Goal: Find specific page/section: Find specific page/section

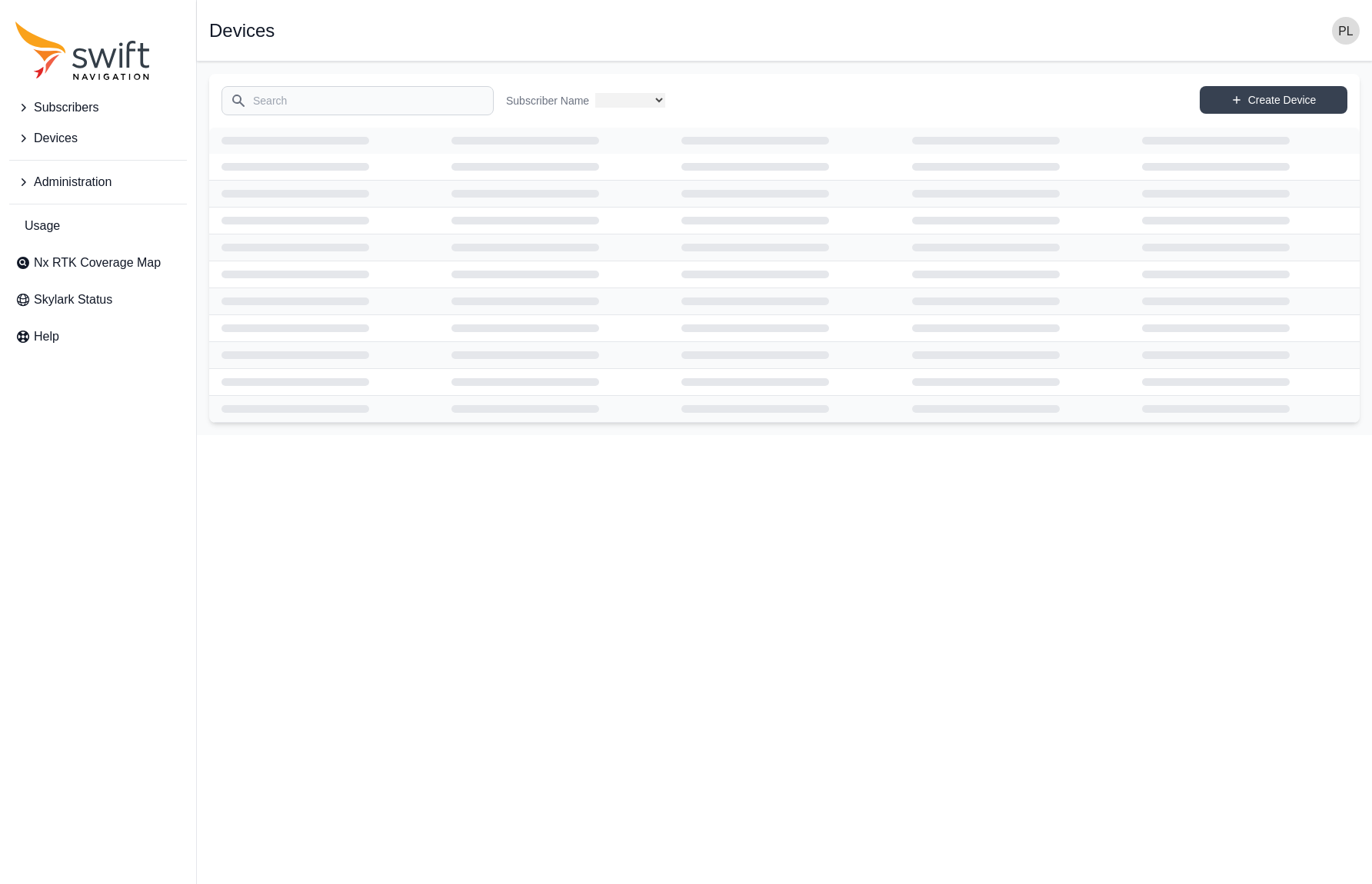
select select
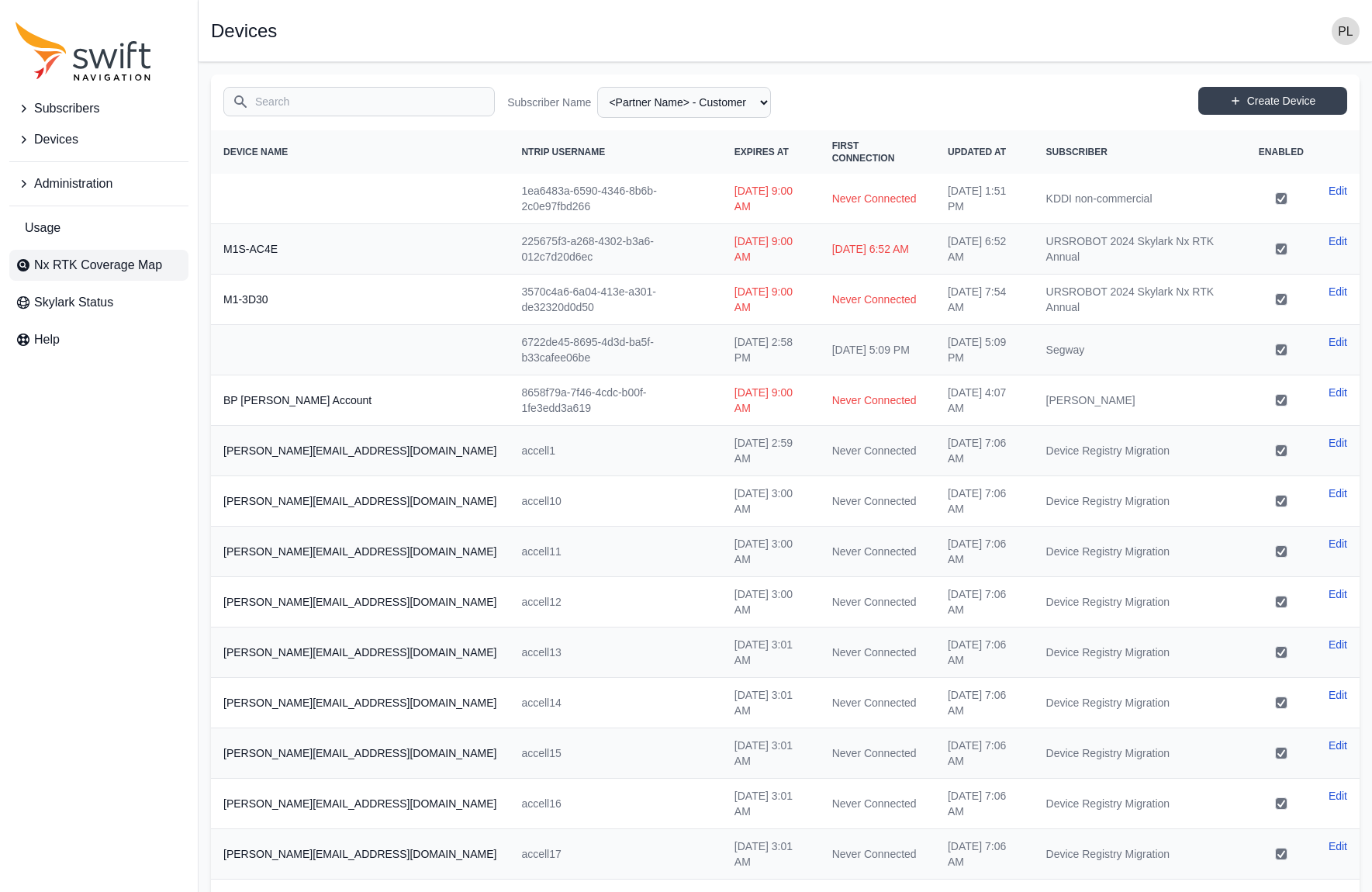
click at [121, 274] on span "Nx RTK Coverage Map" at bounding box center [98, 265] width 128 height 19
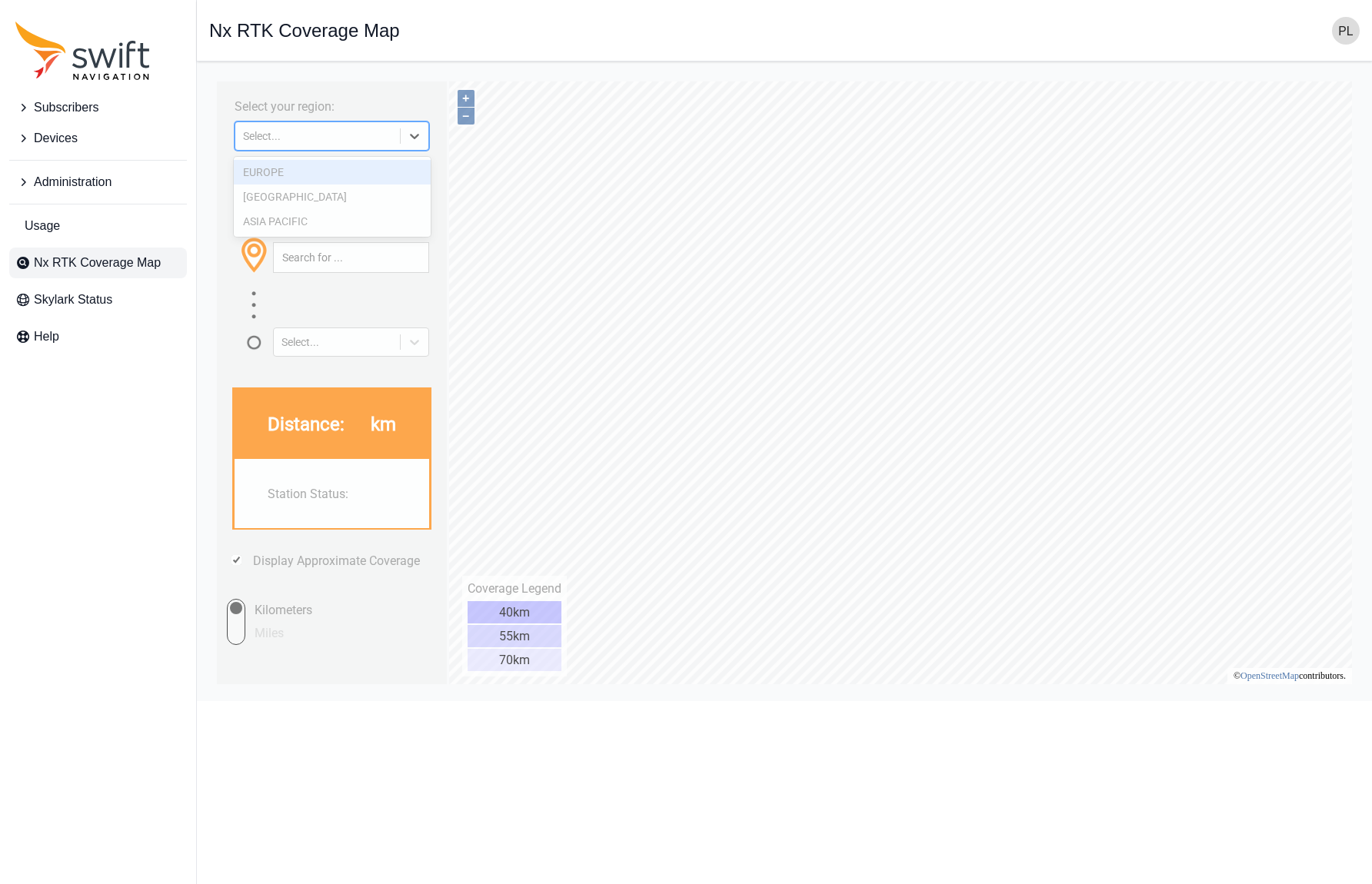
click at [403, 138] on div at bounding box center [415, 136] width 28 height 28
click at [312, 216] on div "ASIA PACIFIC" at bounding box center [332, 221] width 197 height 25
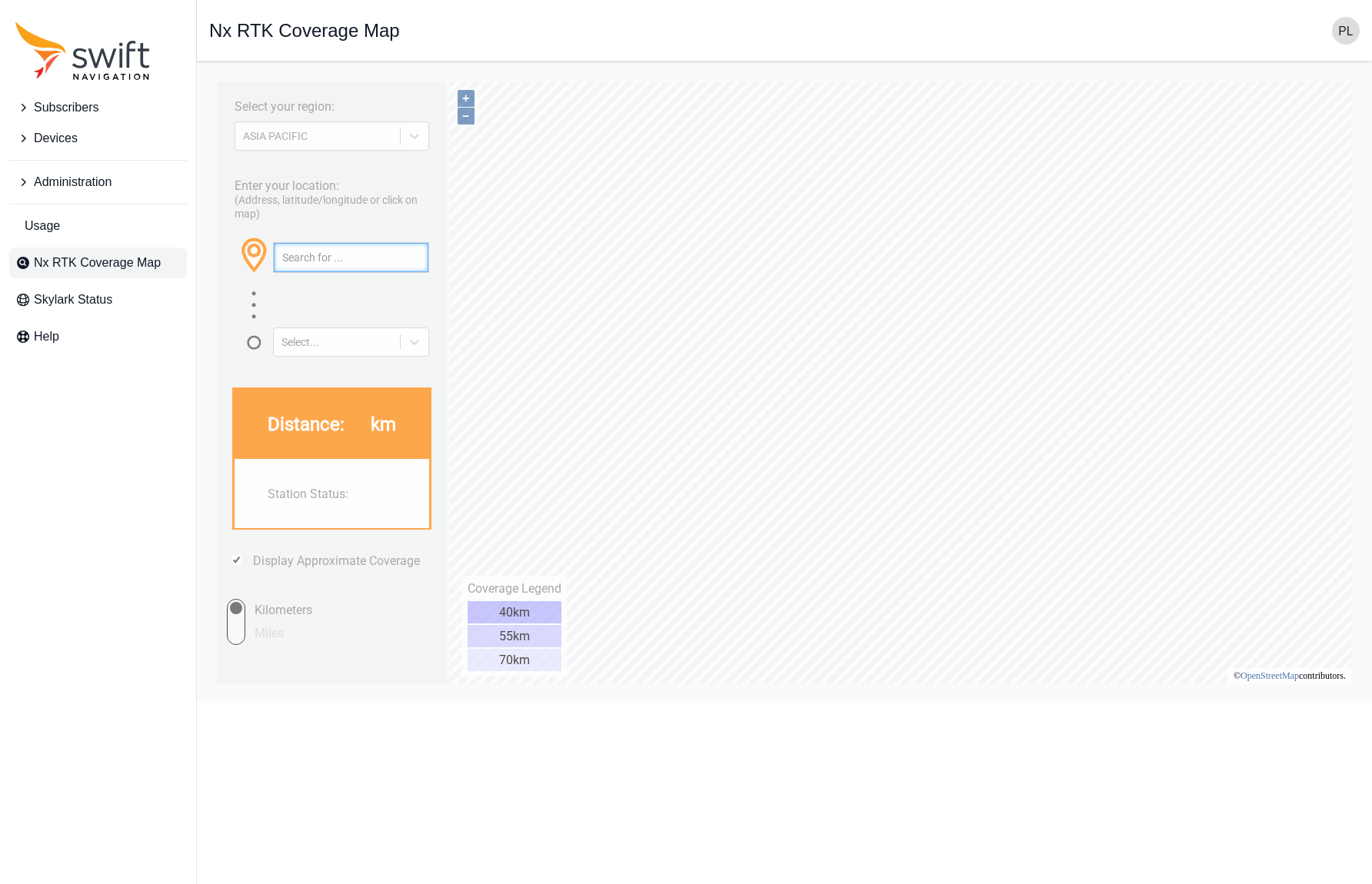
click at [331, 265] on input "text" at bounding box center [351, 258] width 155 height 29
paste input "[URL][DOMAIN_NAME]"
type input "[URL][DOMAIN_NAME]"
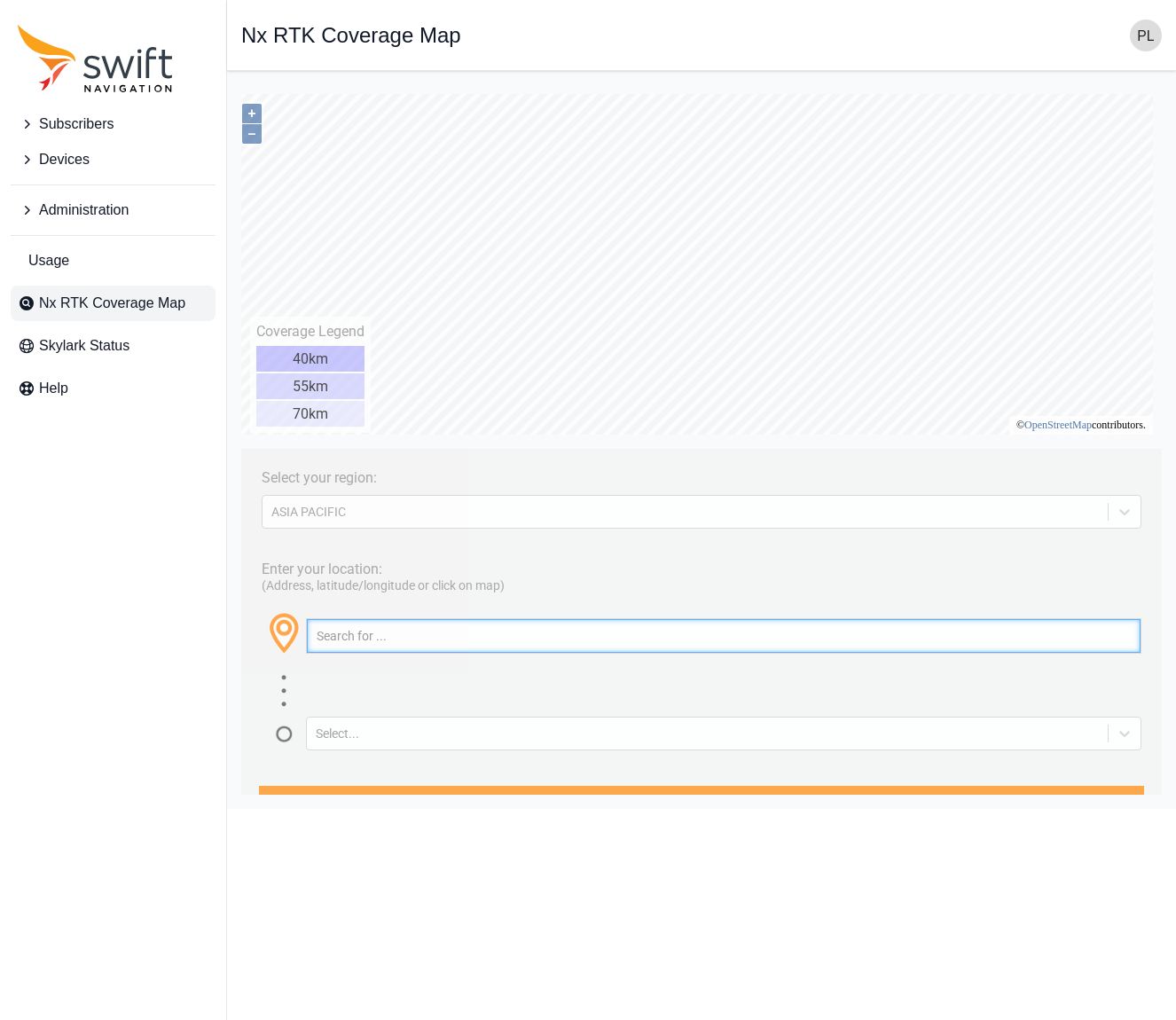
click at [380, 641] on input "text" at bounding box center [724, 636] width 833 height 34
paste input "[STREET_ADDRESS]"
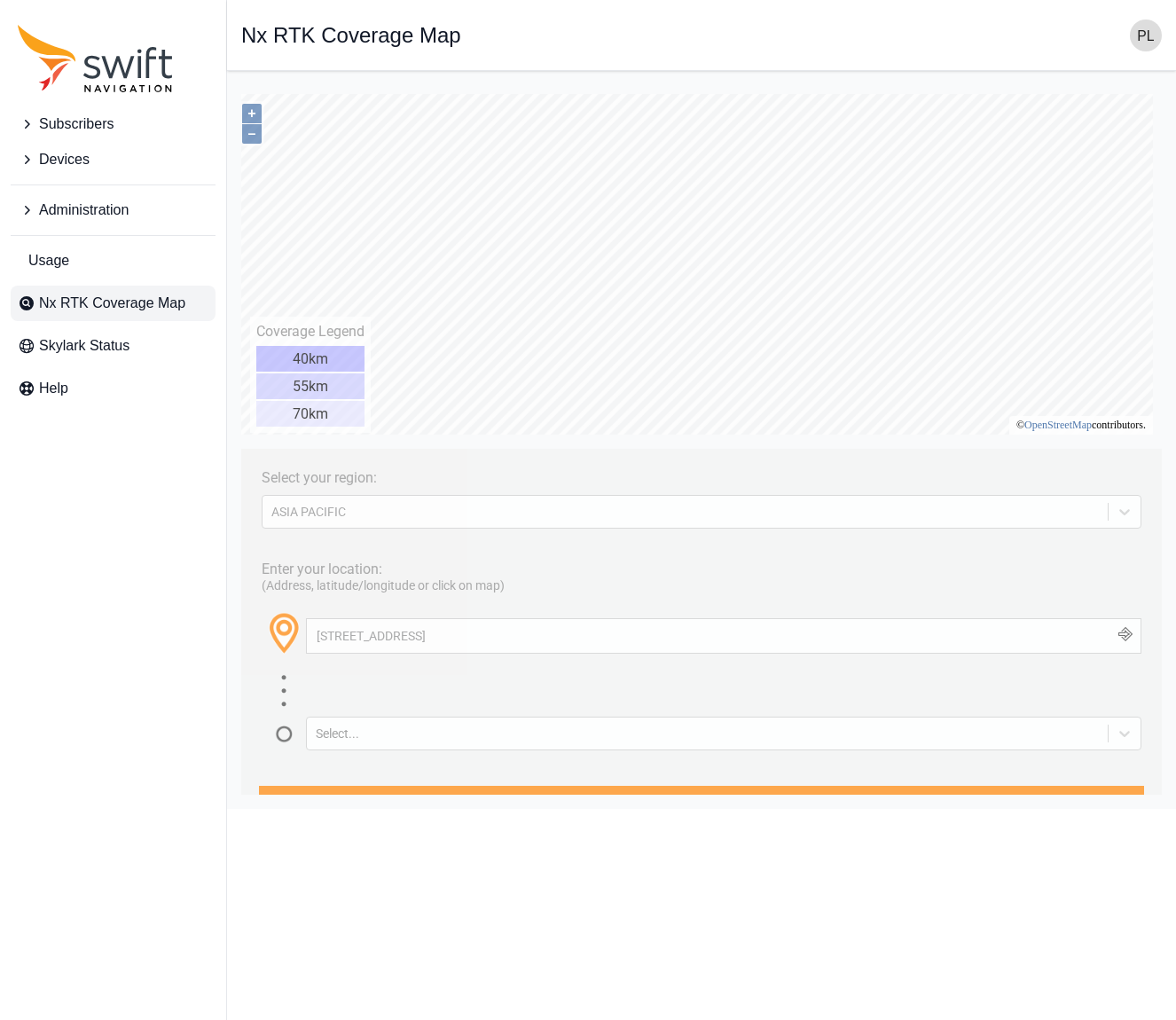
click at [1111, 633] on button "button" at bounding box center [1125, 636] width 29 height 34
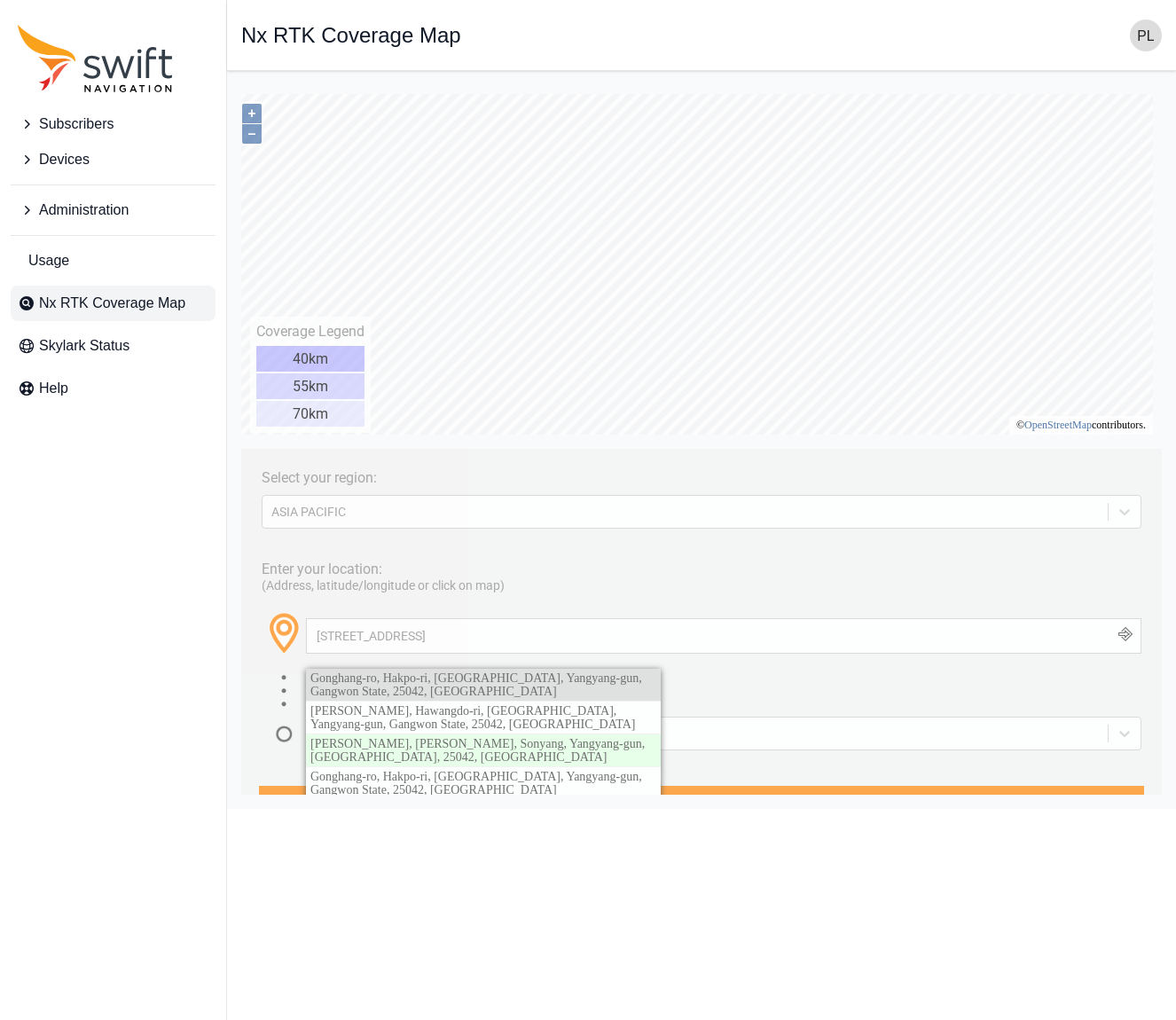
click at [448, 688] on link "Gonghang-ro, Hakpo-ri, [GEOGRAPHIC_DATA], Yangyang-gun, Gangwon State, 25042, […" at bounding box center [484, 684] width 355 height 32
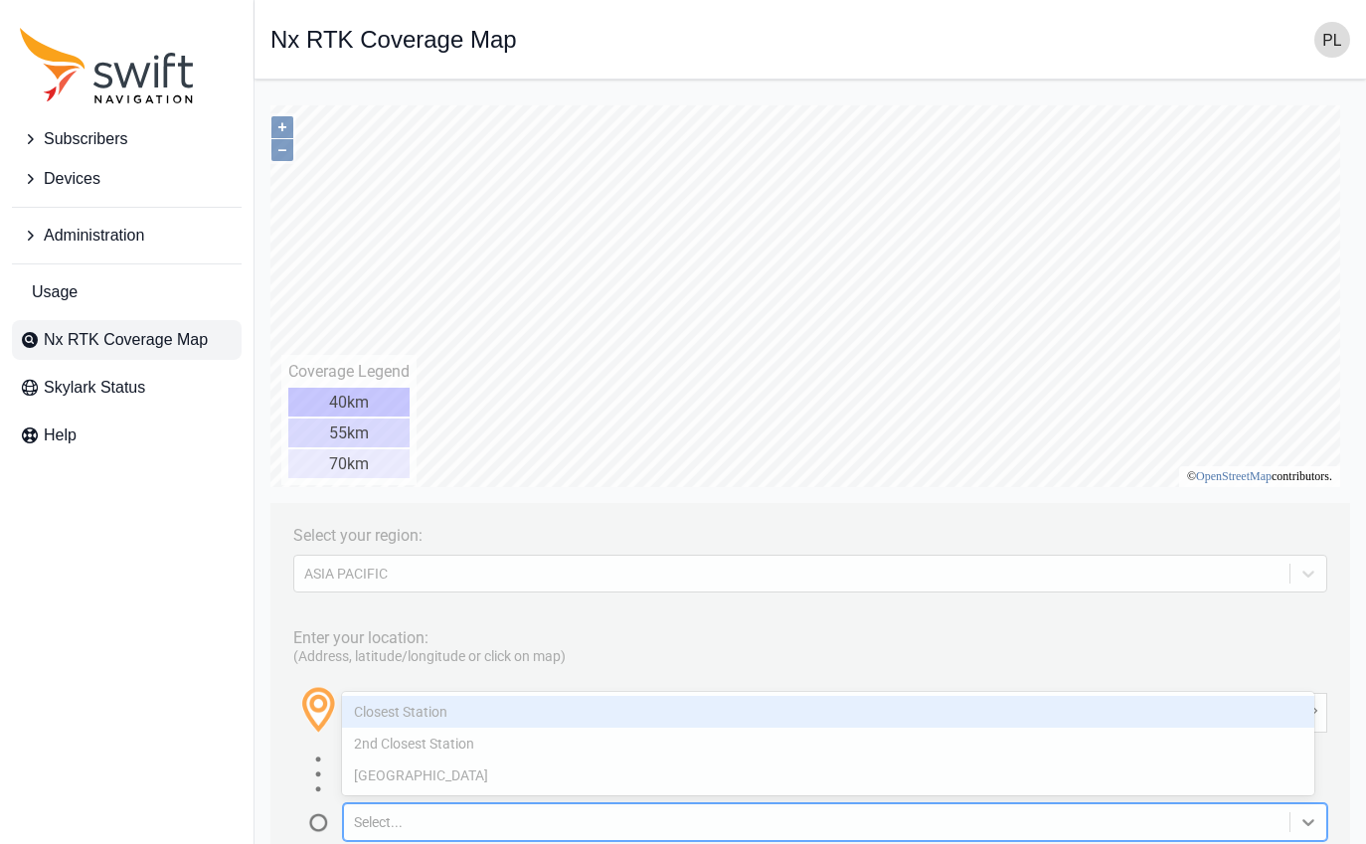
drag, startPoint x: 1299, startPoint y: 840, endPoint x: 1308, endPoint y: 885, distance: 45.6
click at [1308, 885] on div "Select your region: [GEOGRAPHIC_DATA] PACIFIC Enter your location: (Address, la…" at bounding box center [809, 702] width 1079 height 398
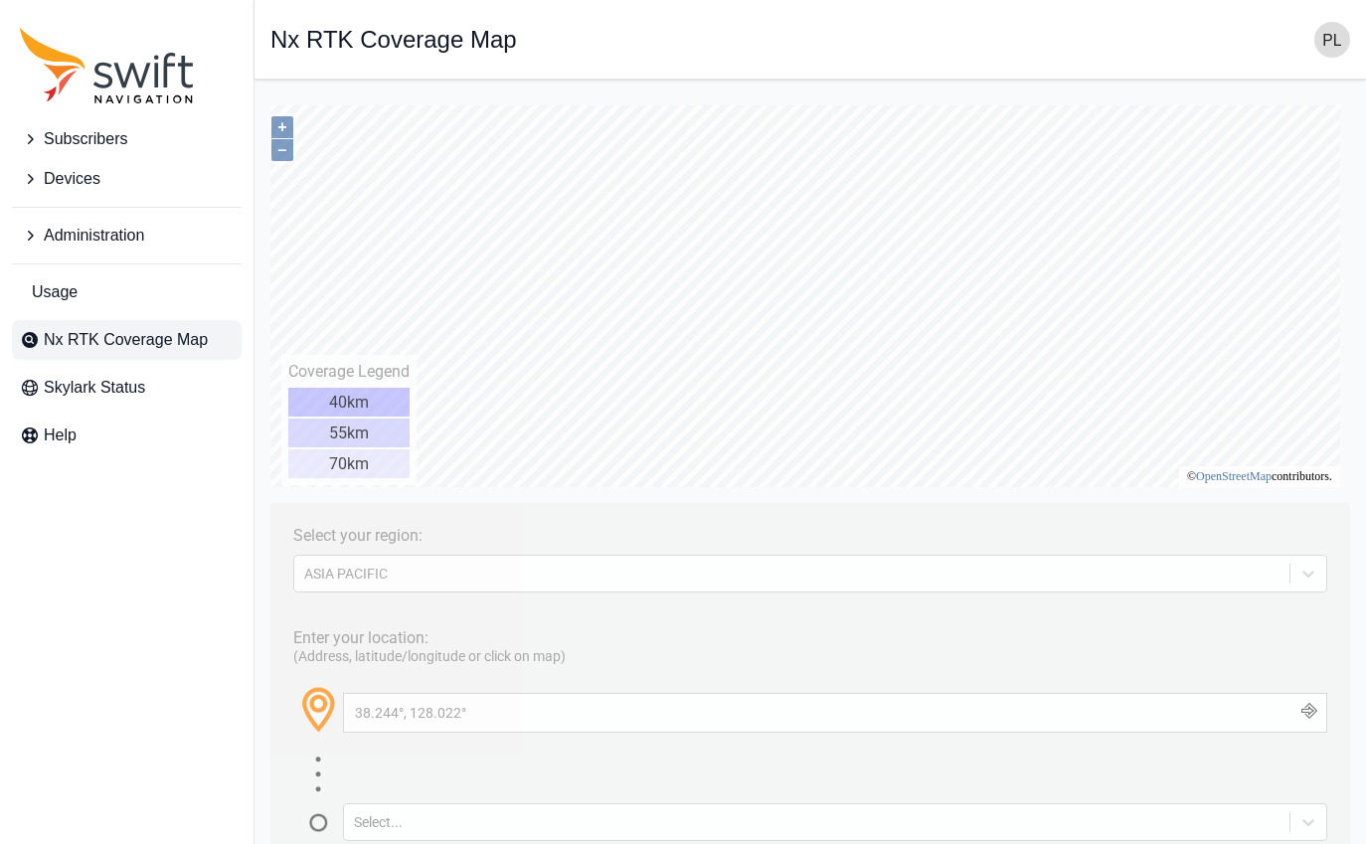
type input "38.193°, 128.465°"
click at [459, 811] on div "Select..." at bounding box center [835, 822] width 984 height 38
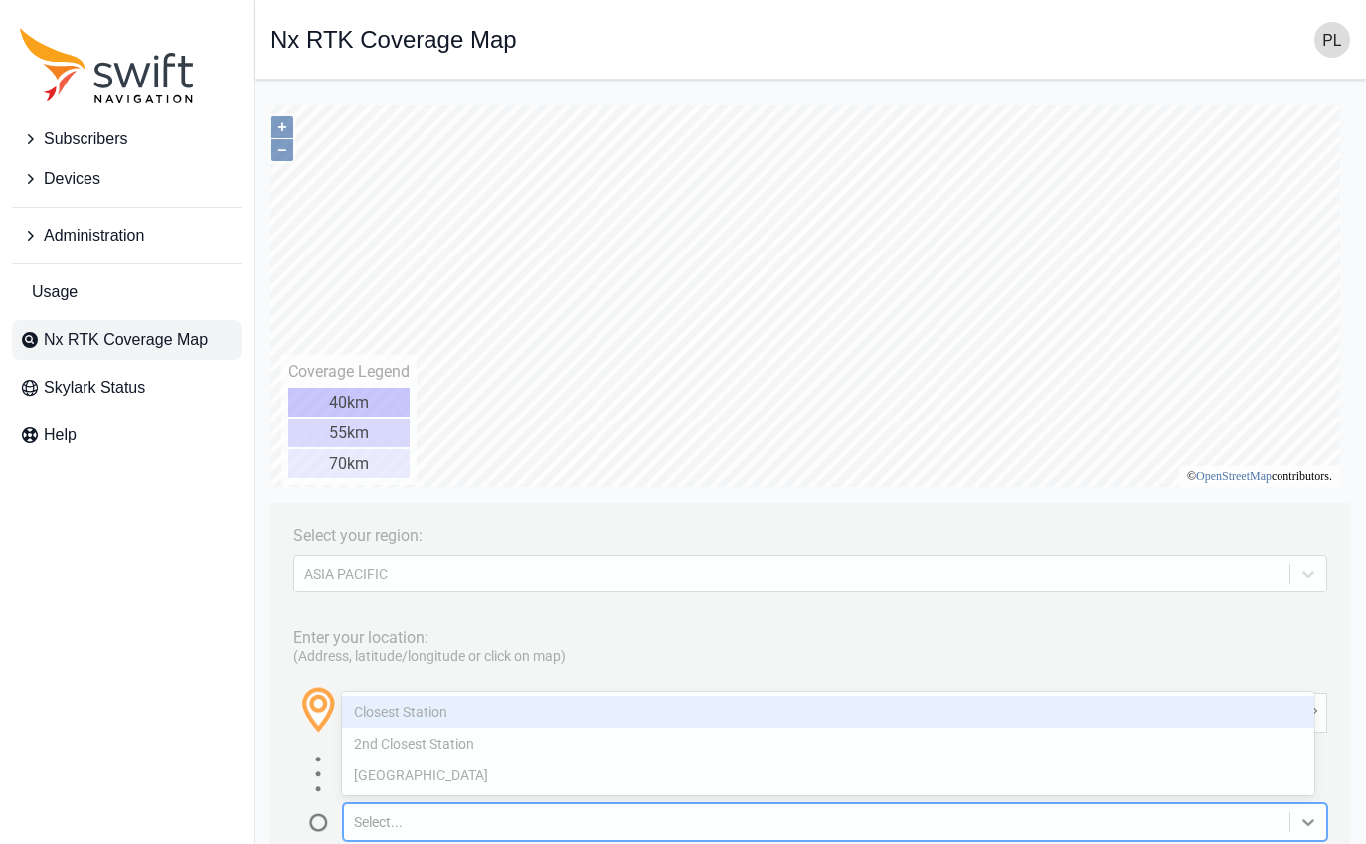
click at [460, 714] on div "Closest Station" at bounding box center [828, 712] width 972 height 32
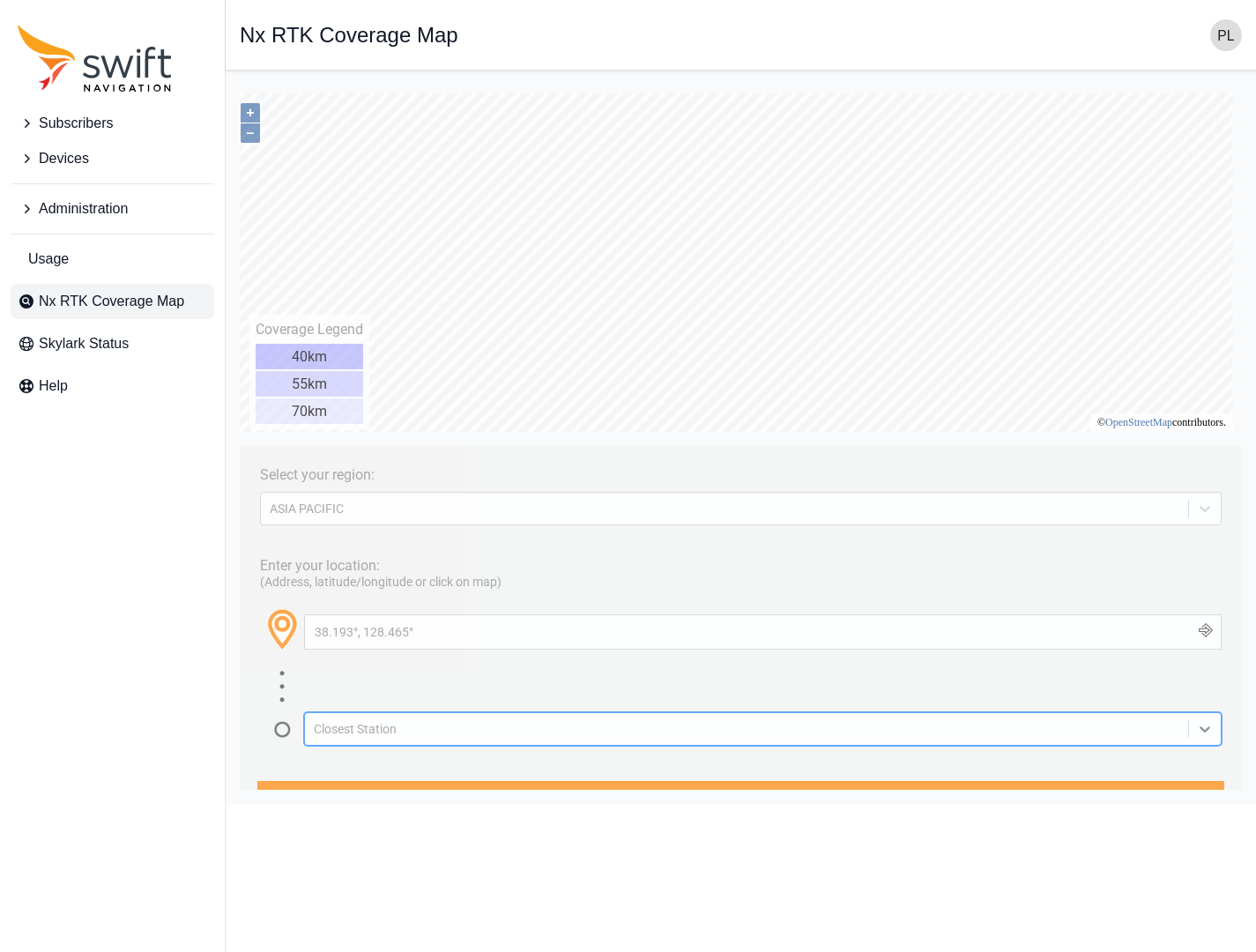
click at [1153, 804] on html "Subscribers Devices Administration Usage Nx RTK Coverage Map Skylark Status Hel…" at bounding box center [628, 402] width 1256 height 804
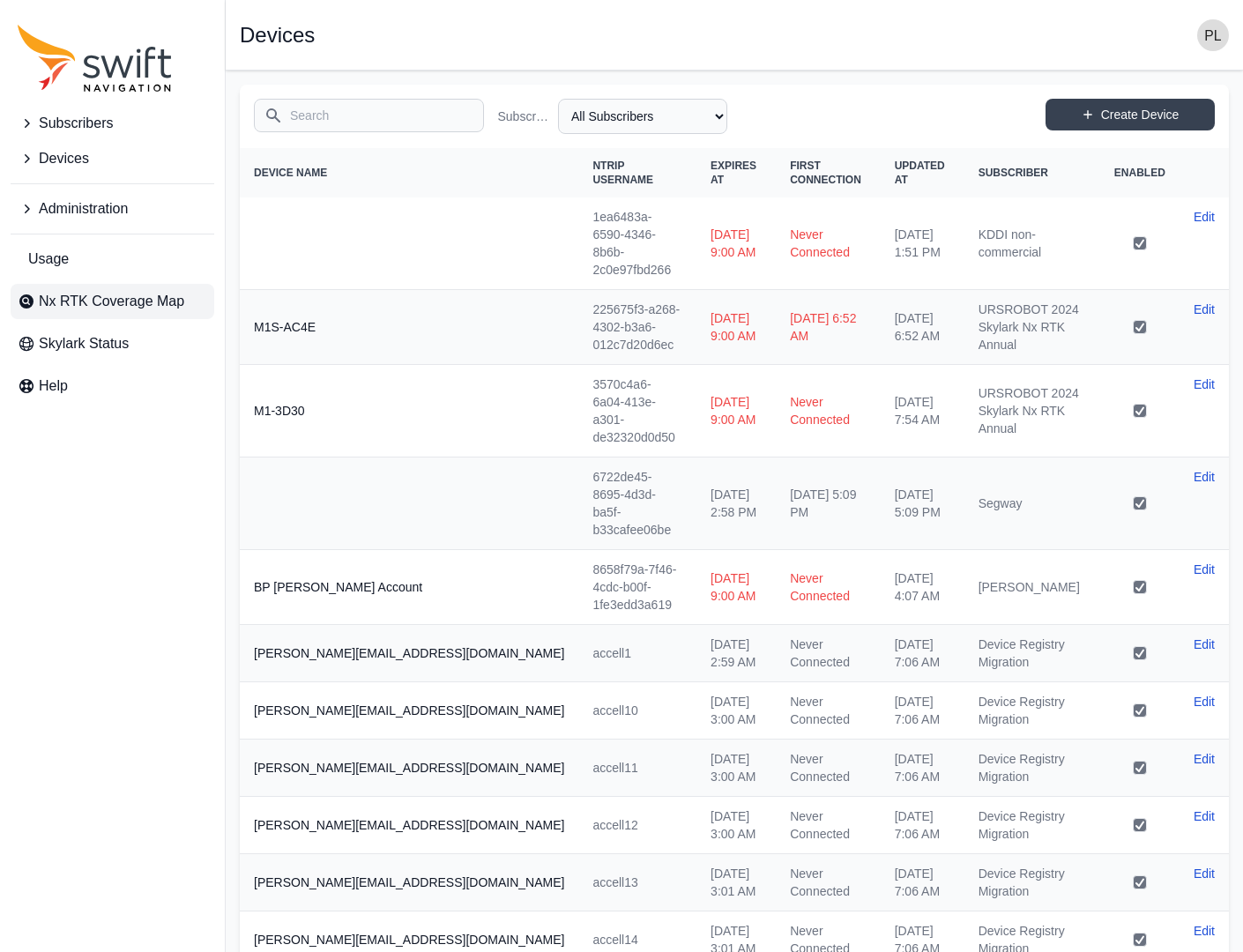
click at [86, 296] on span "Nx RTK Coverage Map" at bounding box center [112, 302] width 146 height 21
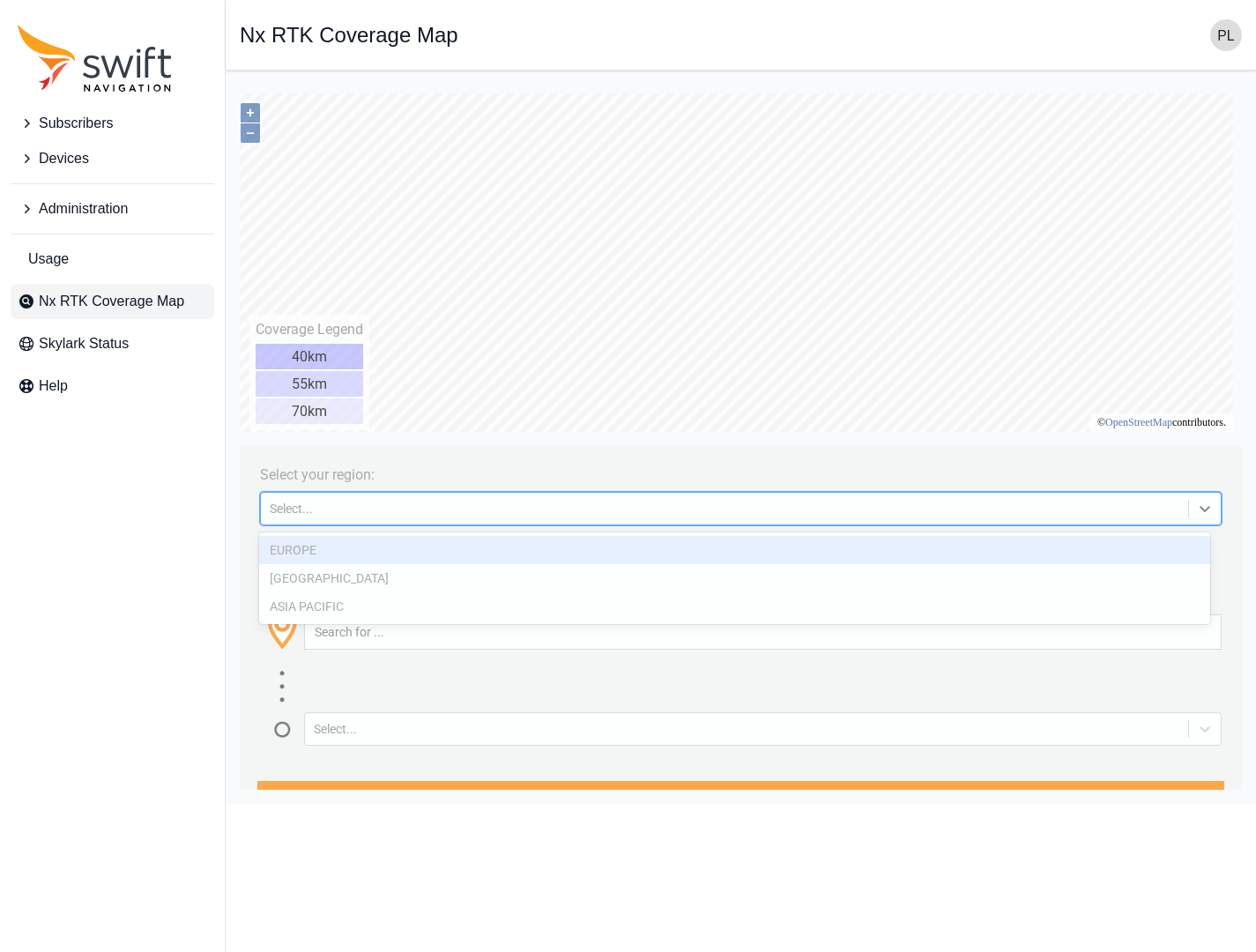
click at [303, 513] on div "Select..." at bounding box center [725, 509] width 910 height 14
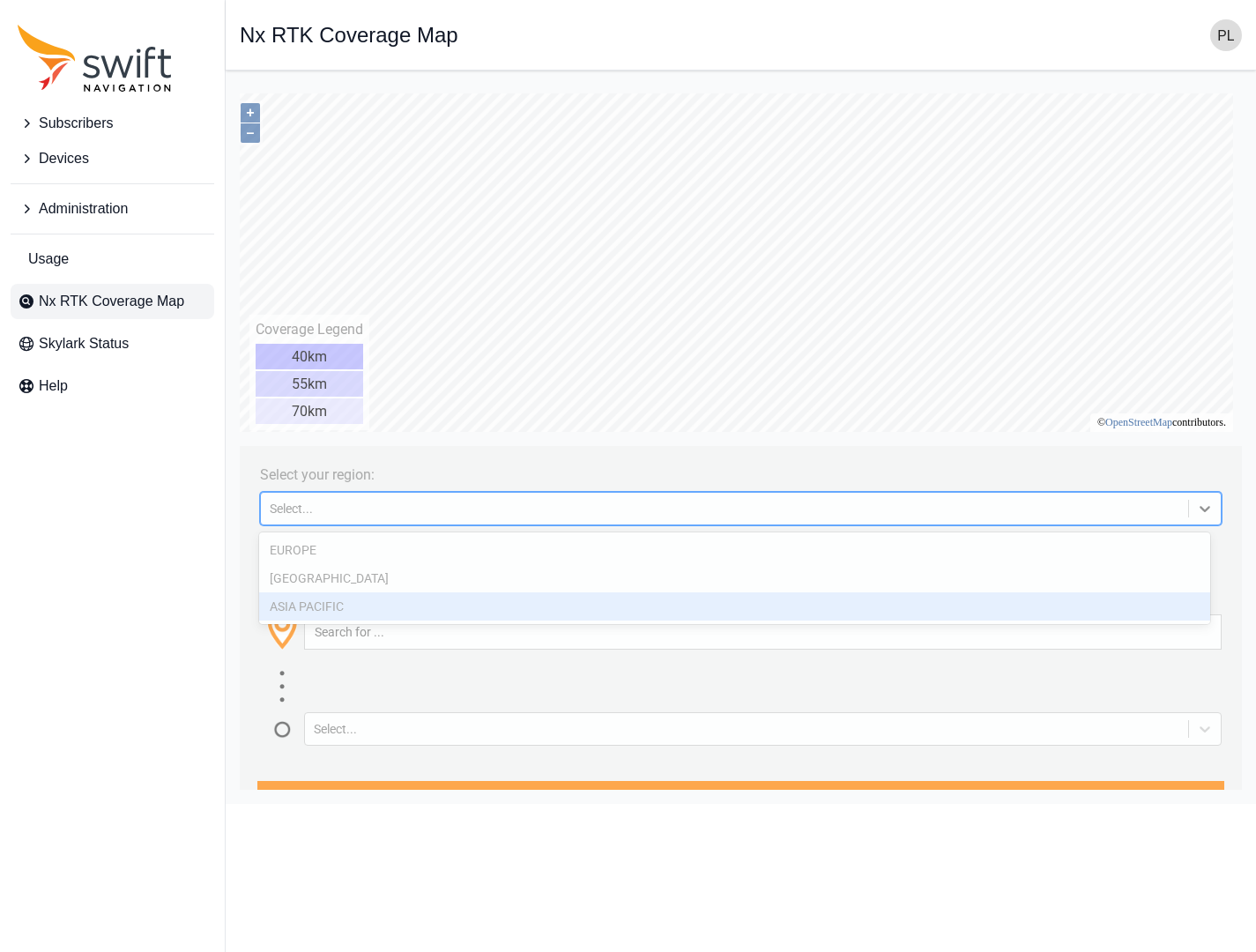
click at [307, 603] on div "ASIA PACIFIC" at bounding box center [734, 607] width 951 height 28
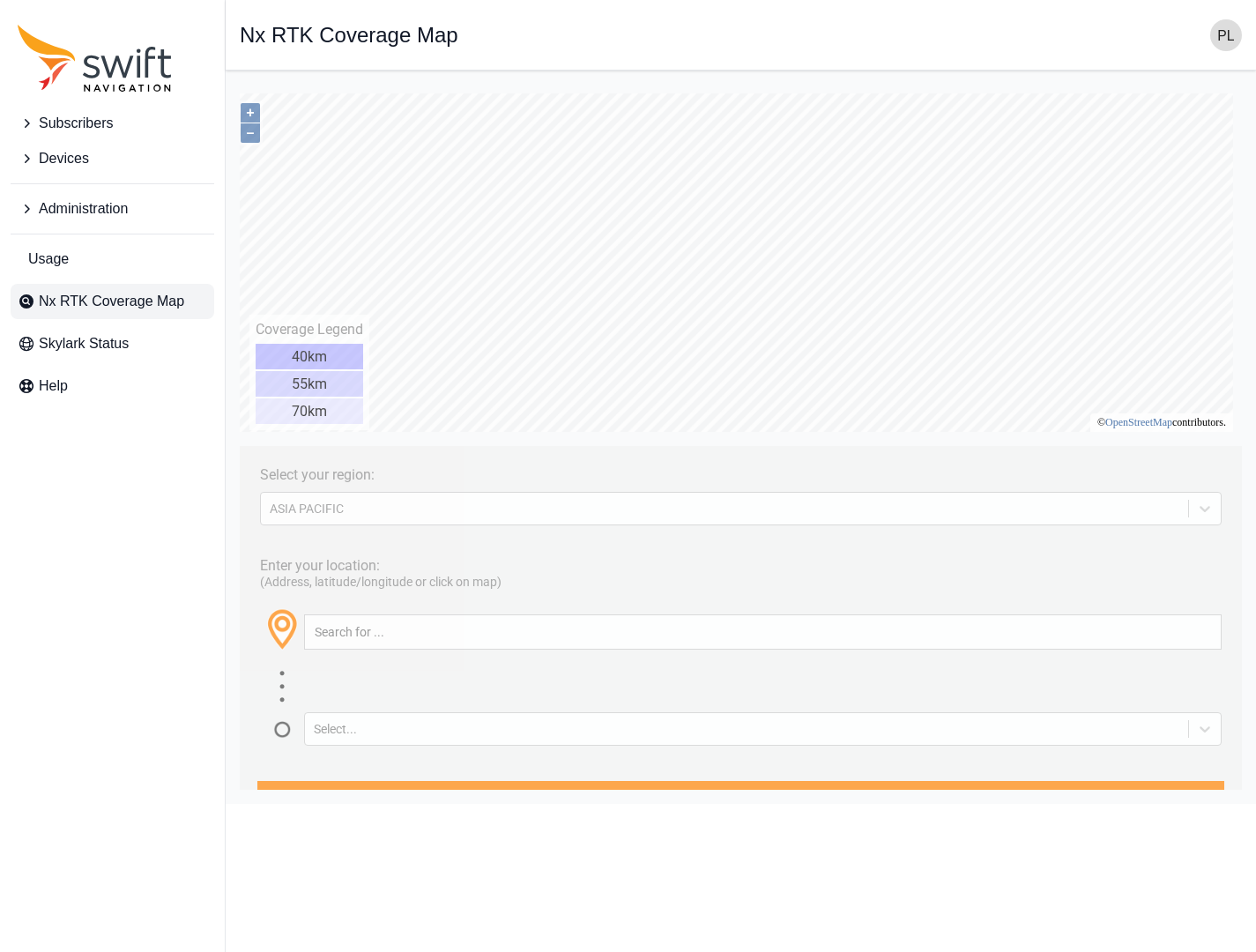
click at [730, 84] on div "Select your region: [GEOGRAPHIC_DATA] PACIFIC Enter your location: (Address, la…" at bounding box center [741, 84] width 1002 height 0
click at [256, 110] on button "+" at bounding box center [250, 113] width 20 height 20
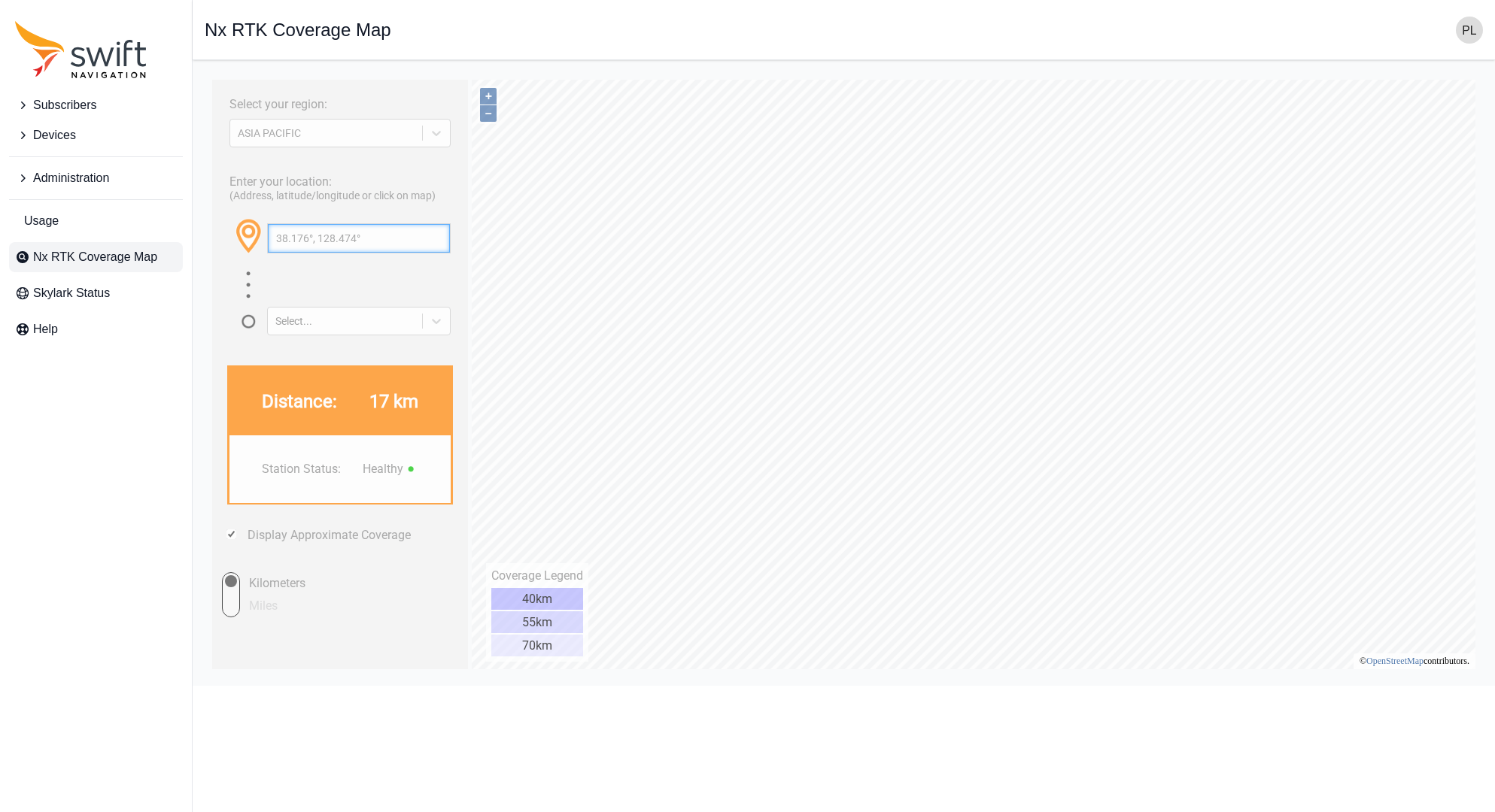
click at [383, 232] on input "38.176°, 128.474°" at bounding box center [359, 238] width 182 height 29
drag, startPoint x: 388, startPoint y: 236, endPoint x: 198, endPoint y: 238, distance: 190.0
click at [204, 72] on html "Select your region: [GEOGRAPHIC_DATA] PACIFIC Enter your location: (Address, la…" at bounding box center [843, 72] width 1279 height 0
paste input "[STREET_ADDRESS]"
click at [448, 235] on button "button" at bounding box center [437, 238] width 25 height 29
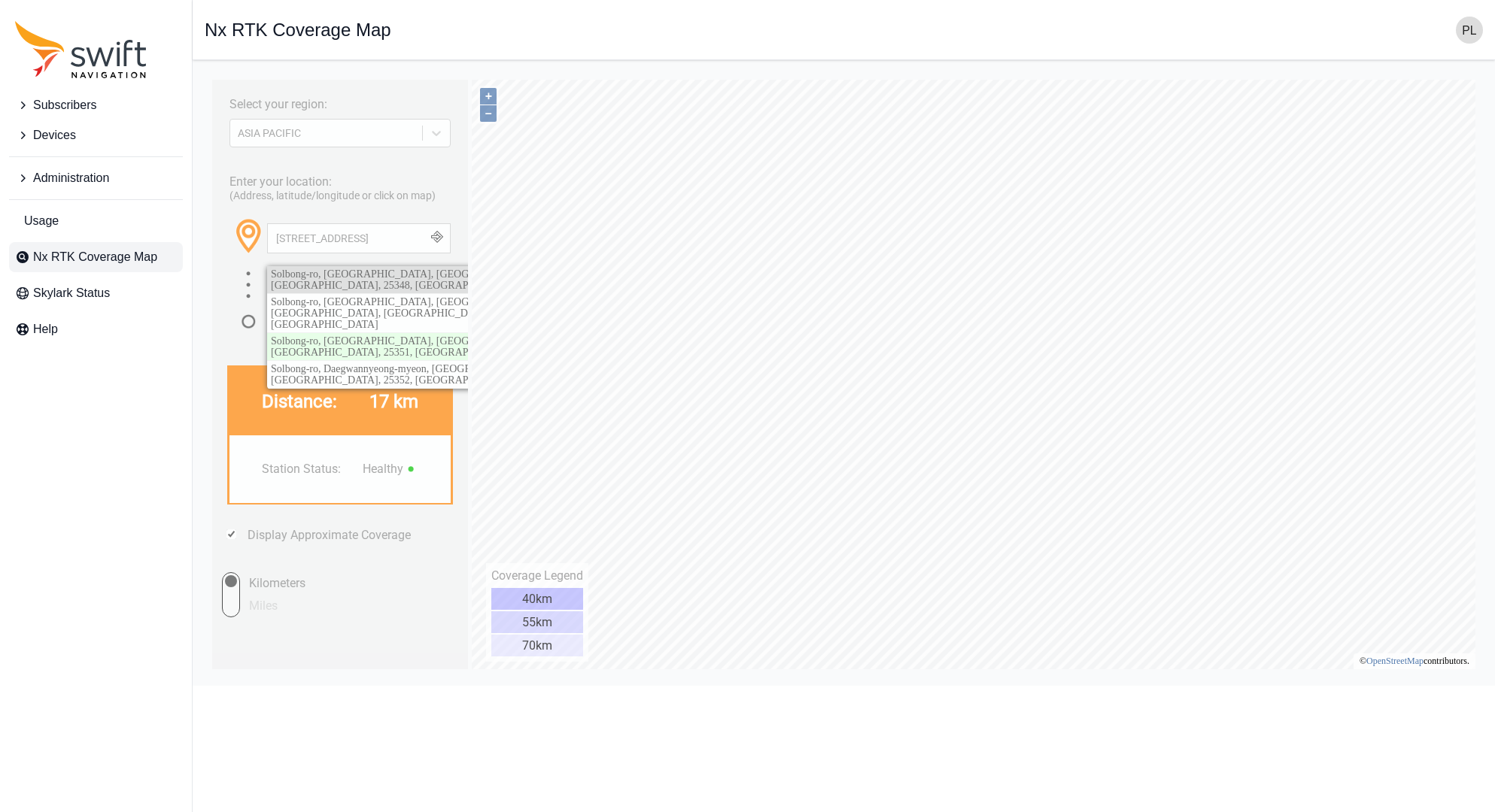
click at [404, 275] on span "Solbong-ro, [GEOGRAPHIC_DATA], [GEOGRAPHIC_DATA], [GEOGRAPHIC_DATA], 25348, [GE…" at bounding box center [409, 280] width 276 height 23
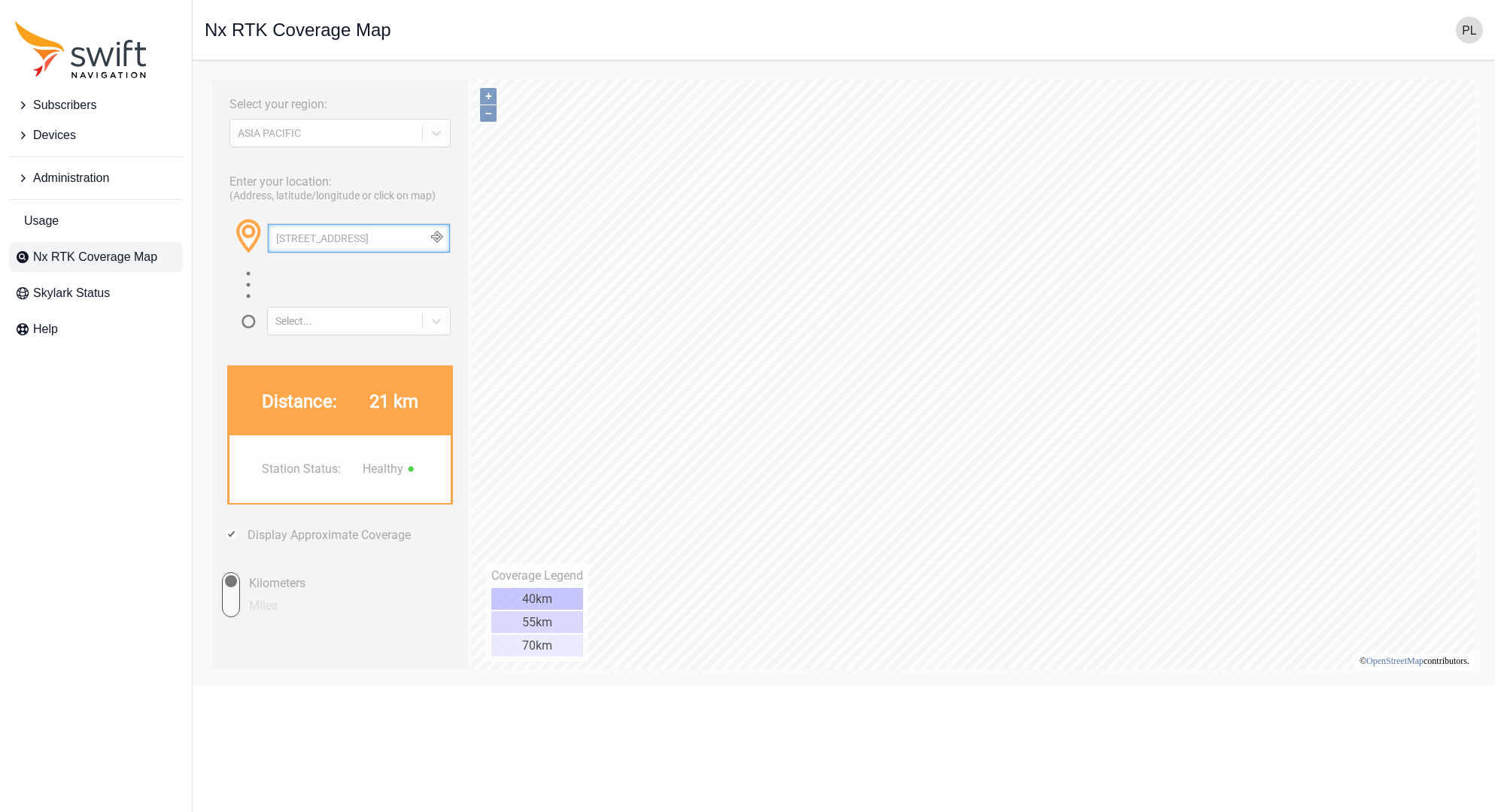
click at [385, 237] on input "[STREET_ADDRESS]" at bounding box center [359, 238] width 182 height 29
paste input "림픽로 71"
click at [449, 235] on button "button" at bounding box center [437, 238] width 25 height 29
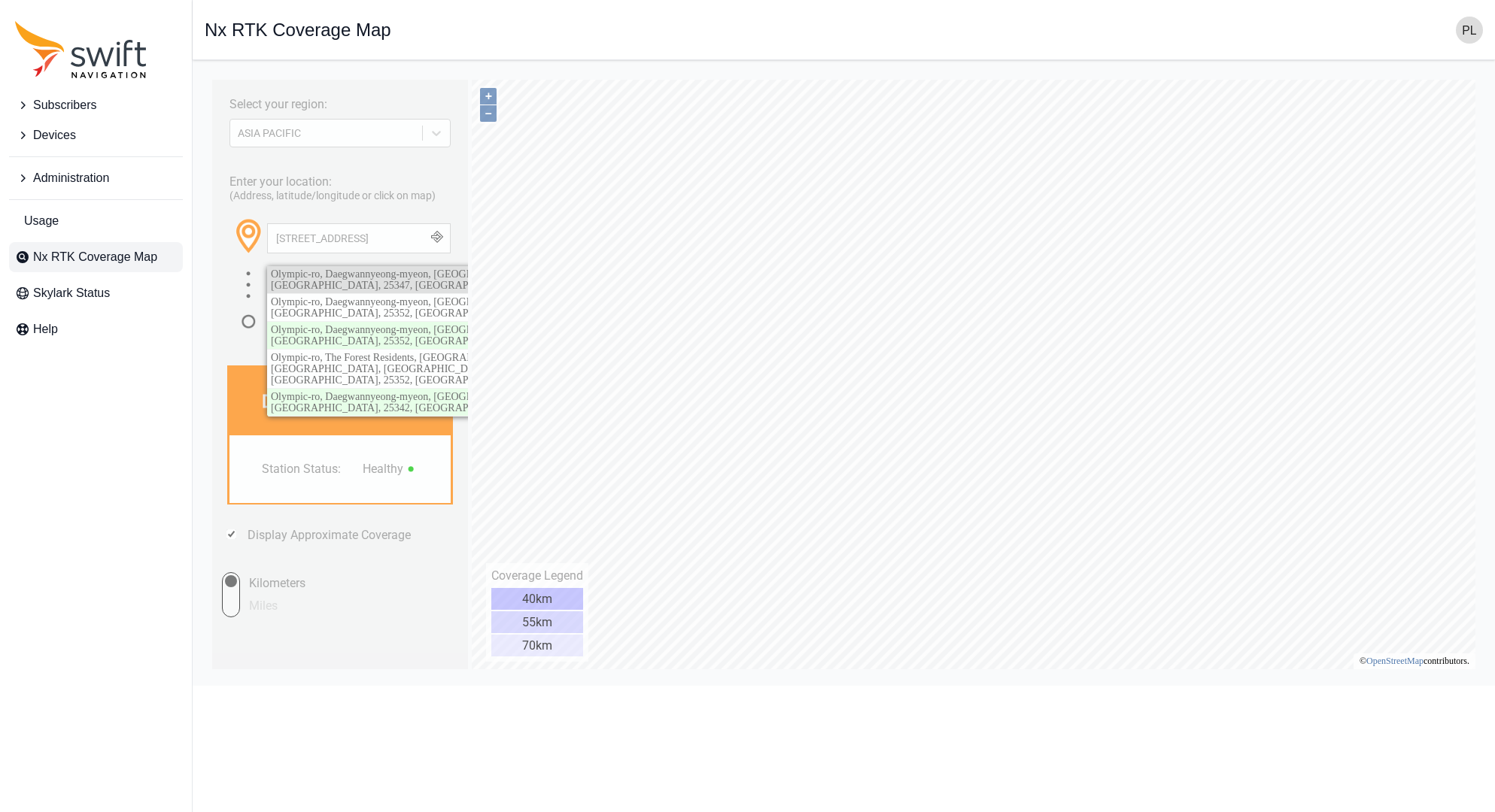
click at [410, 276] on span "Olympic-ro, Daegwannyeong-myeon, [GEOGRAPHIC_DATA], [GEOGRAPHIC_DATA], 25347, […" at bounding box center [407, 280] width 273 height 23
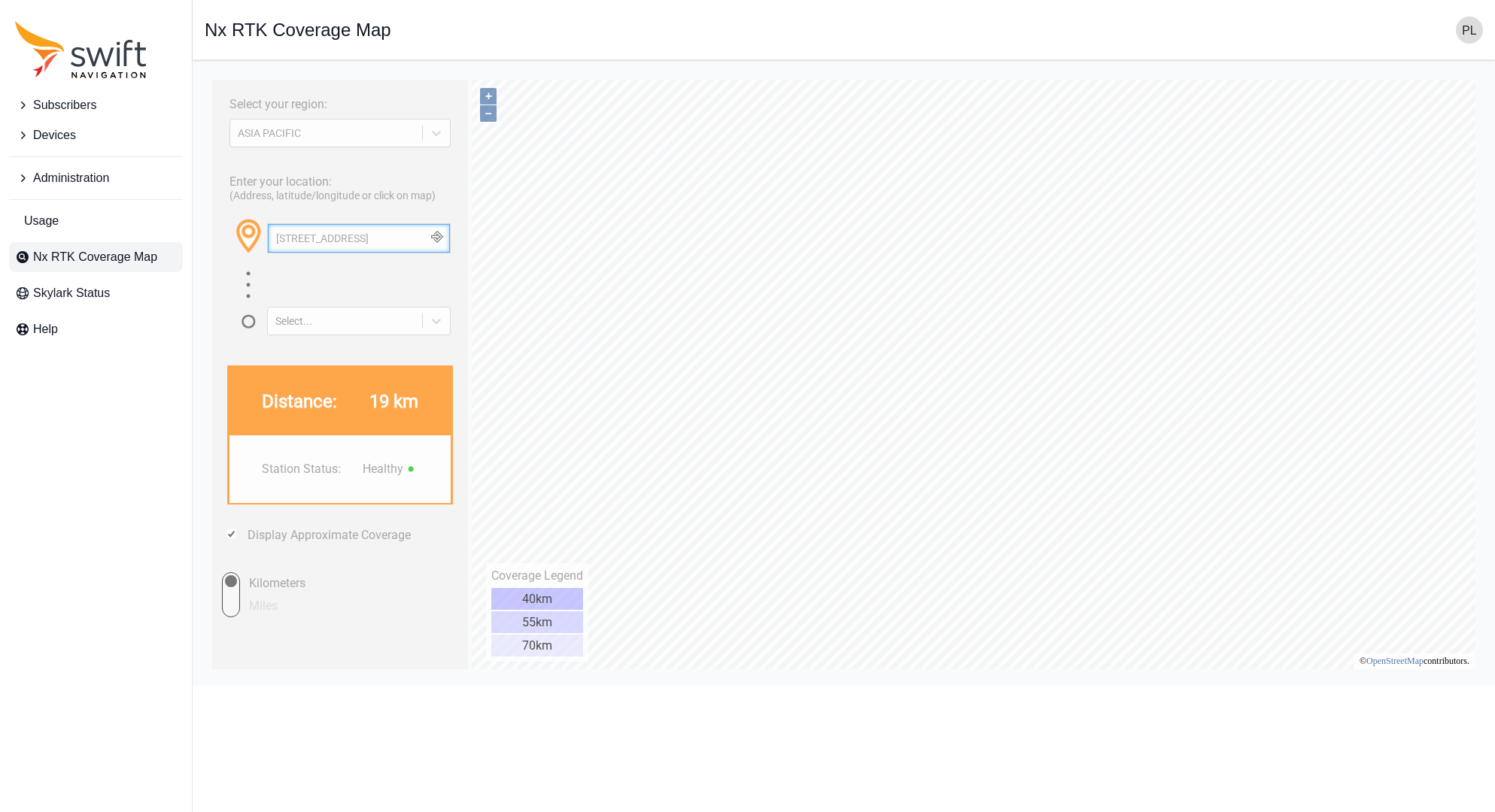
click at [384, 235] on input "[STREET_ADDRESS]" at bounding box center [359, 238] width 182 height 29
click at [352, 231] on input "[STREET_ADDRESS]" at bounding box center [359, 238] width 182 height 29
paste input "[STREET_ADDRESS]"
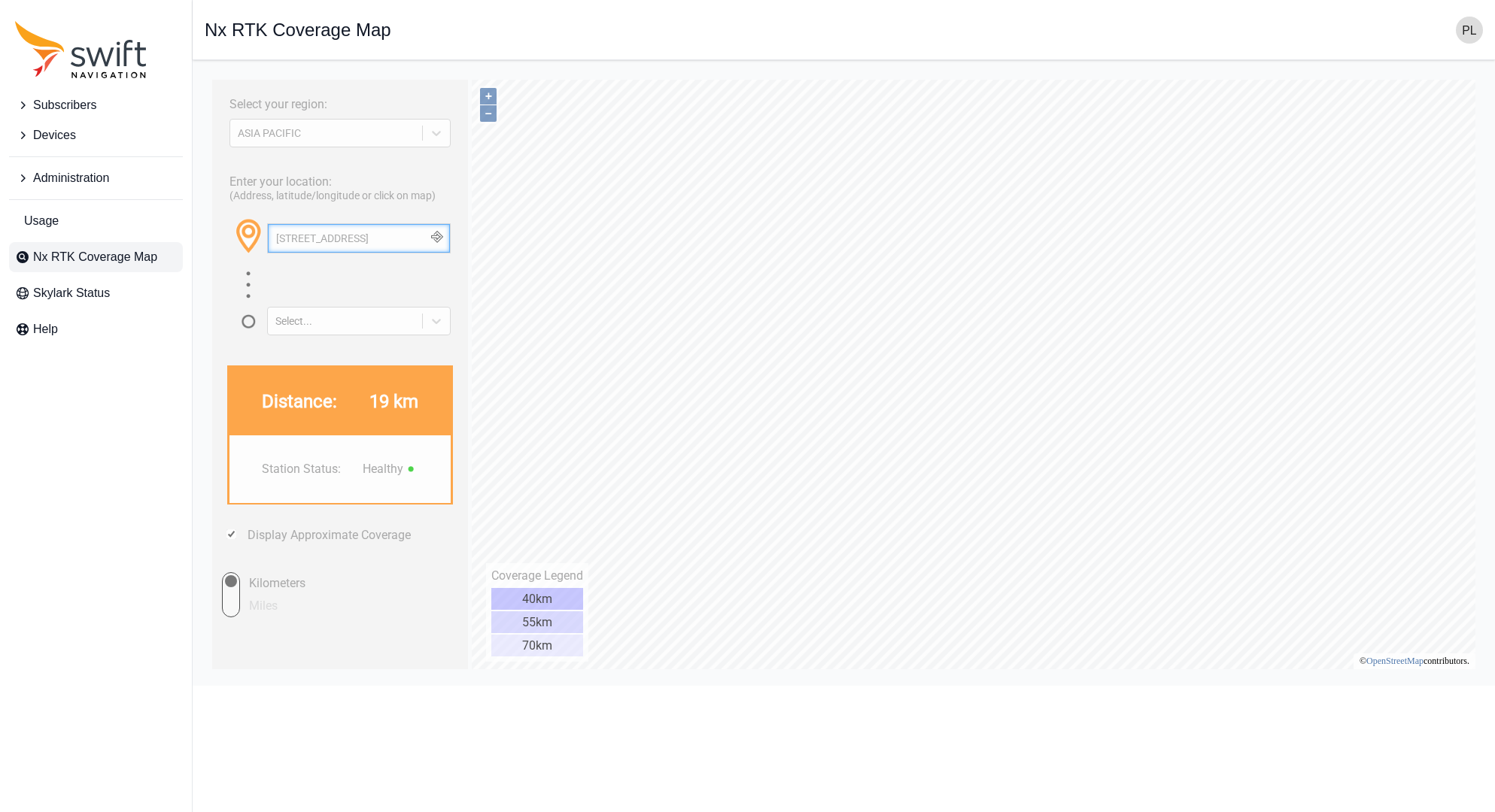
type input "[STREET_ADDRESS]"
click at [438, 238] on button "button" at bounding box center [437, 238] width 25 height 29
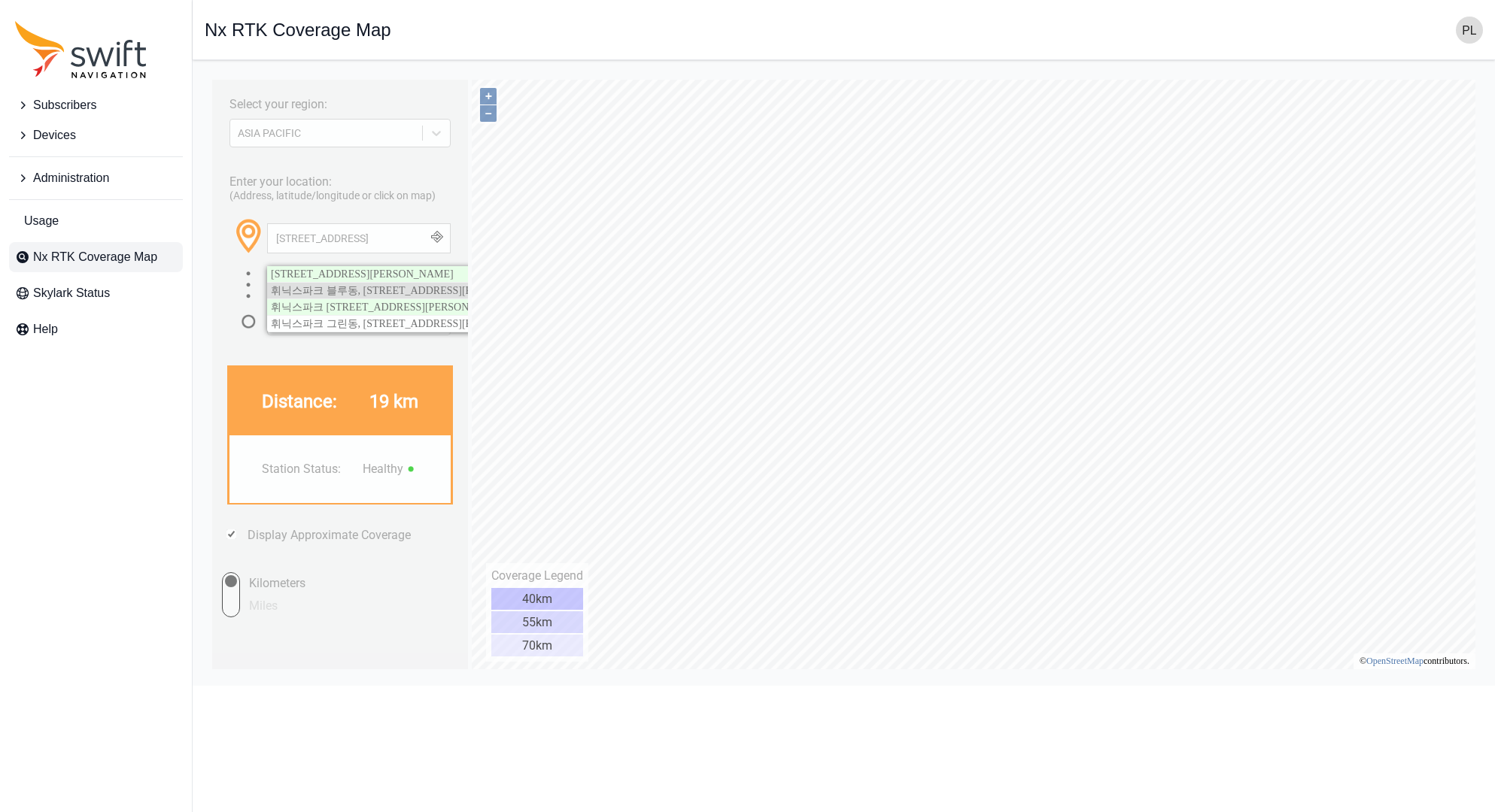
click at [360, 297] on span "휘닉스파크 블루동, [STREET_ADDRESS][PERSON_NAME]" at bounding box center [408, 291] width 275 height 11
